Goal: Task Accomplishment & Management: Manage account settings

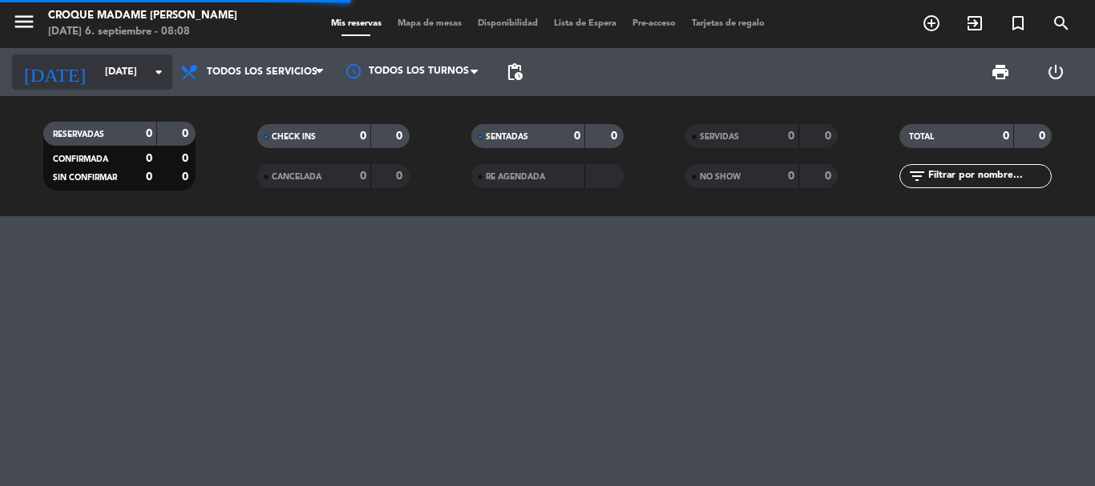
click at [130, 71] on input "[DATE]" at bounding box center [164, 71] width 135 height 27
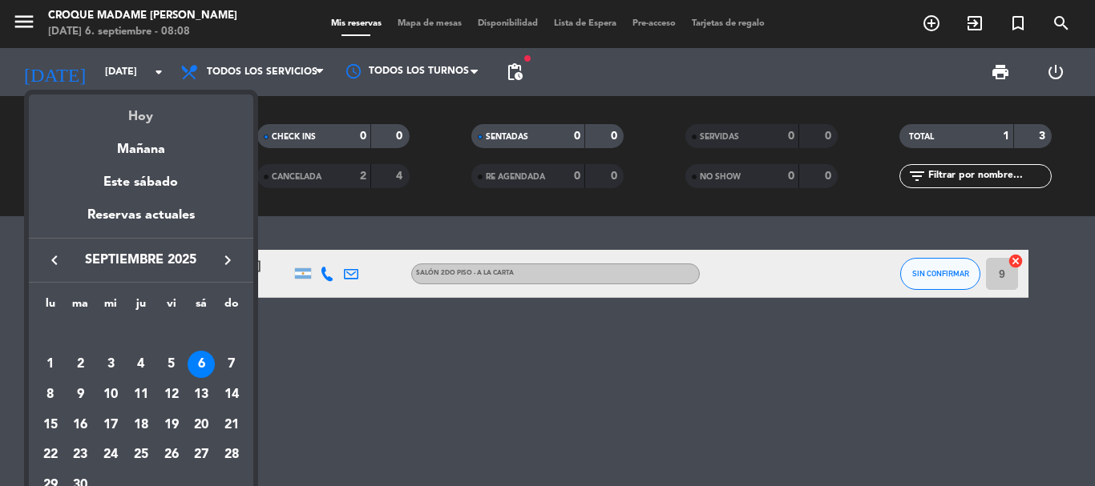
click at [157, 117] on div "Hoy" at bounding box center [141, 111] width 224 height 33
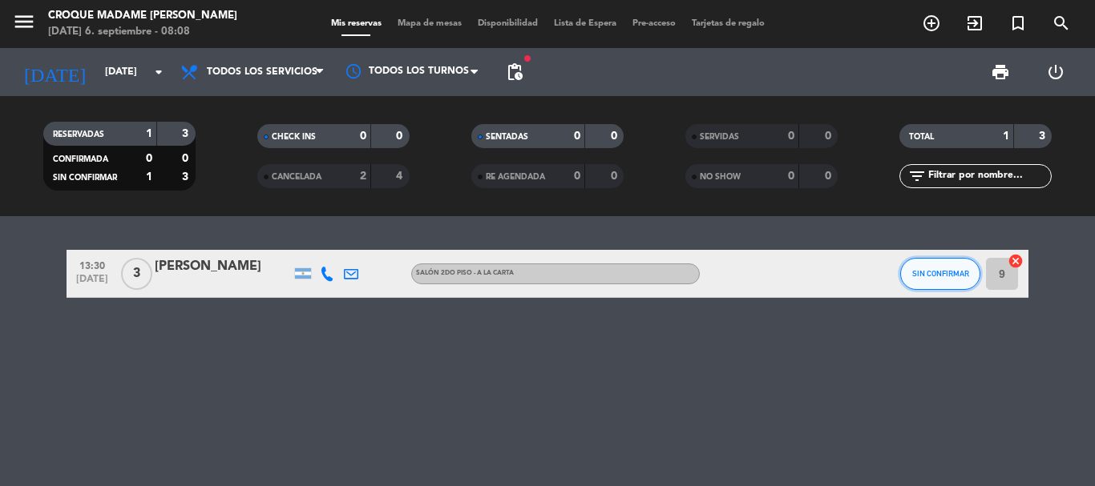
click at [962, 270] on button "SIN CONFIRMAR" at bounding box center [940, 274] width 80 height 32
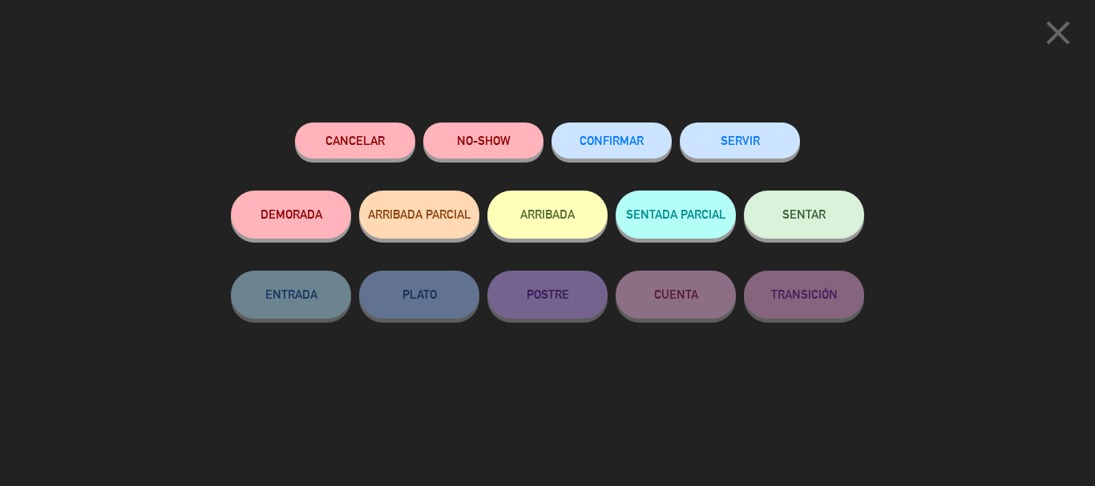
click at [601, 149] on button "CONFIRMAR" at bounding box center [611, 141] width 120 height 36
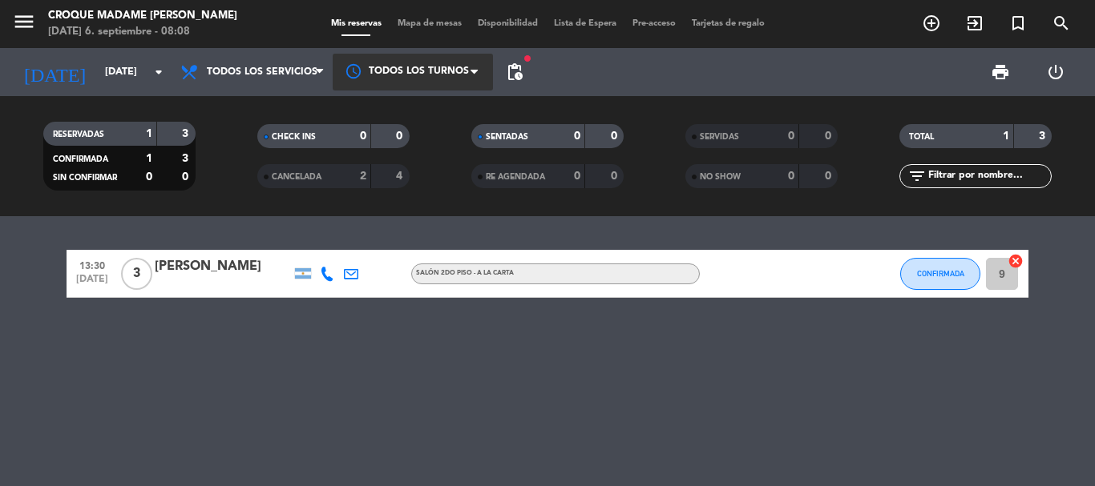
click at [486, 74] on div at bounding box center [413, 72] width 160 height 36
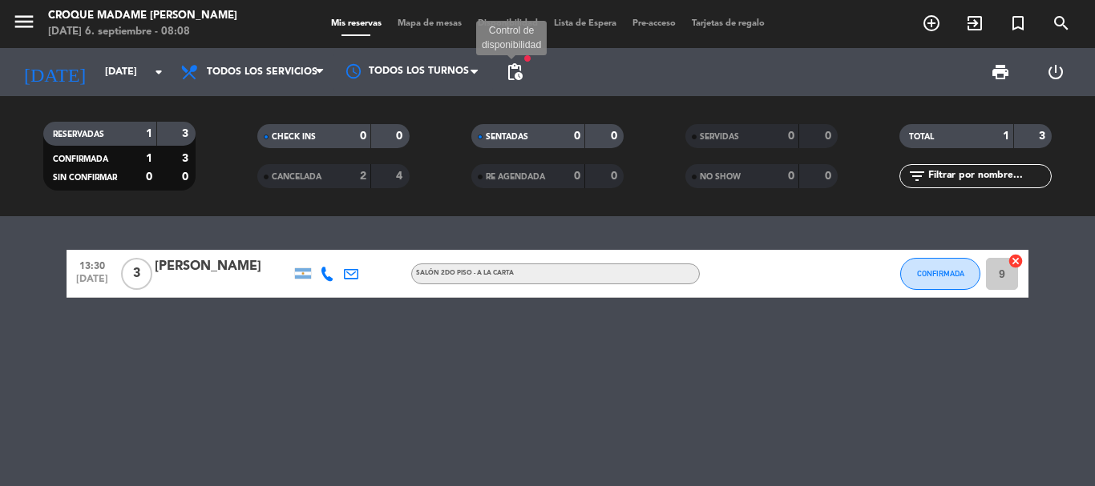
click at [505, 71] on span "pending_actions" at bounding box center [514, 71] width 19 height 19
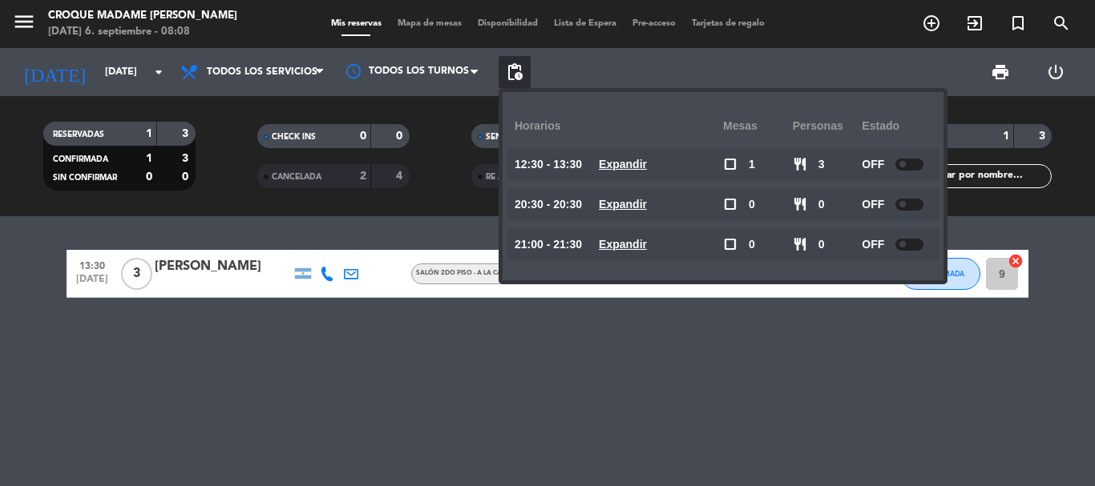
click at [904, 157] on div "OFF" at bounding box center [896, 164] width 70 height 32
click at [921, 165] on div at bounding box center [909, 165] width 28 height 12
click at [905, 156] on div "ON" at bounding box center [896, 164] width 70 height 32
click at [907, 162] on div at bounding box center [903, 165] width 28 height 12
drag, startPoint x: 253, startPoint y: 405, endPoint x: 178, endPoint y: 384, distance: 78.1
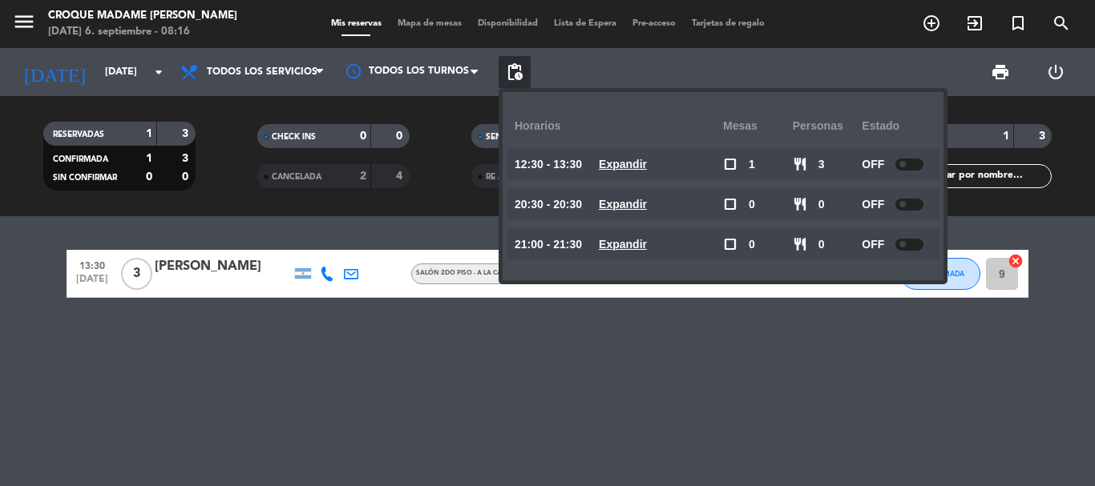
click at [253, 405] on div "13:30 [DATE] 3 [PERSON_NAME] Salón 2do Piso - A la carta CONFIRMADA 9 cancel" at bounding box center [547, 351] width 1095 height 270
